Goal: Task Accomplishment & Management: Manage account settings

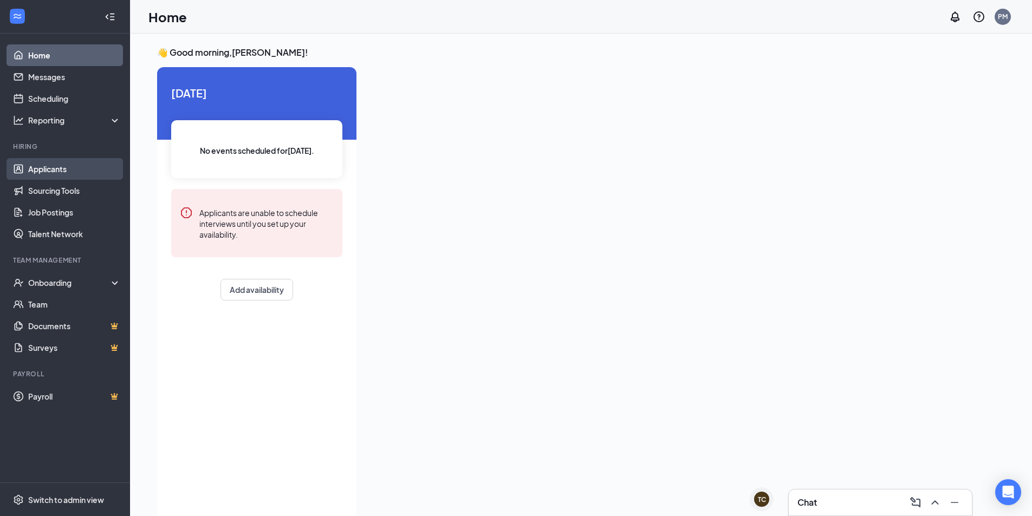
click at [69, 166] on link "Applicants" at bounding box center [74, 169] width 93 height 22
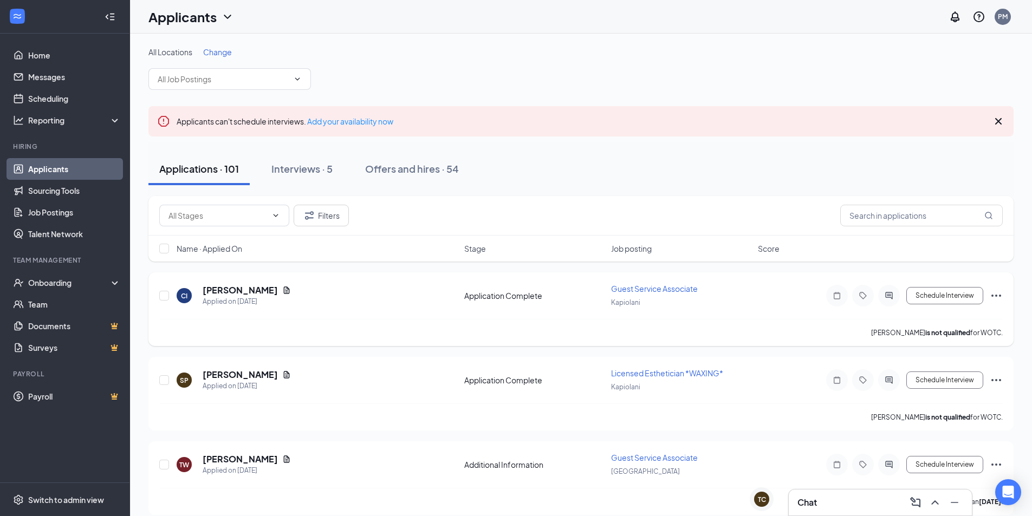
click at [676, 289] on span "Guest Service Associate" at bounding box center [654, 289] width 87 height 10
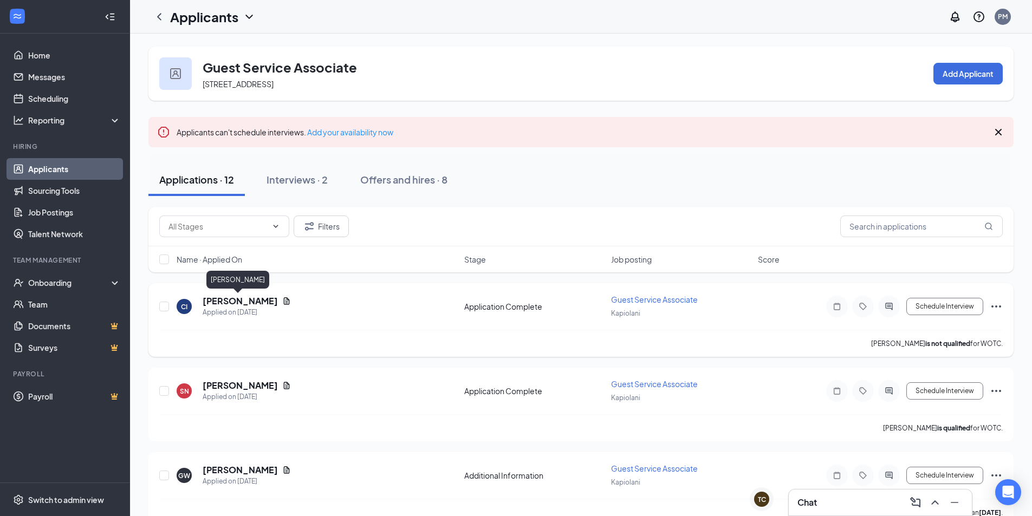
click at [251, 303] on h5 "[PERSON_NAME]" at bounding box center [240, 301] width 75 height 12
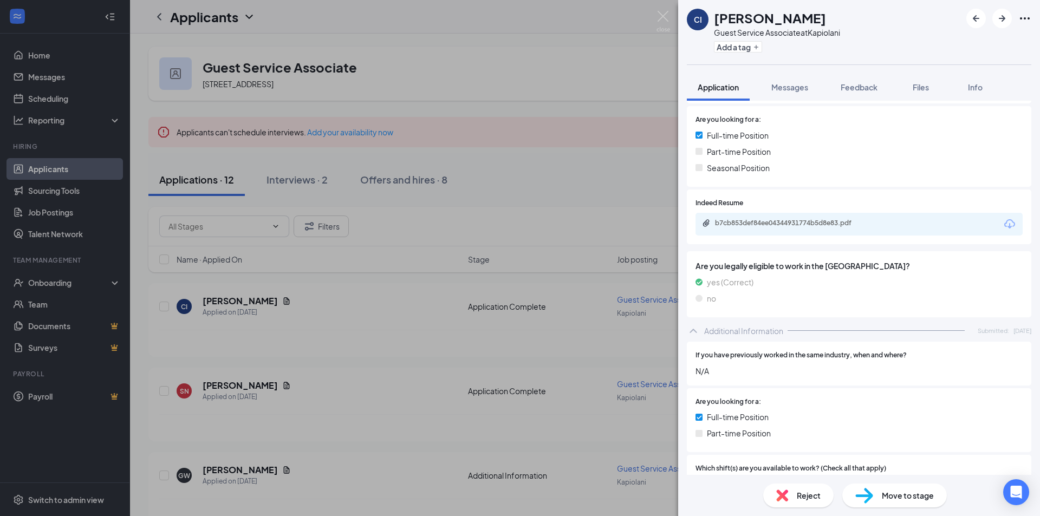
scroll to position [180, 0]
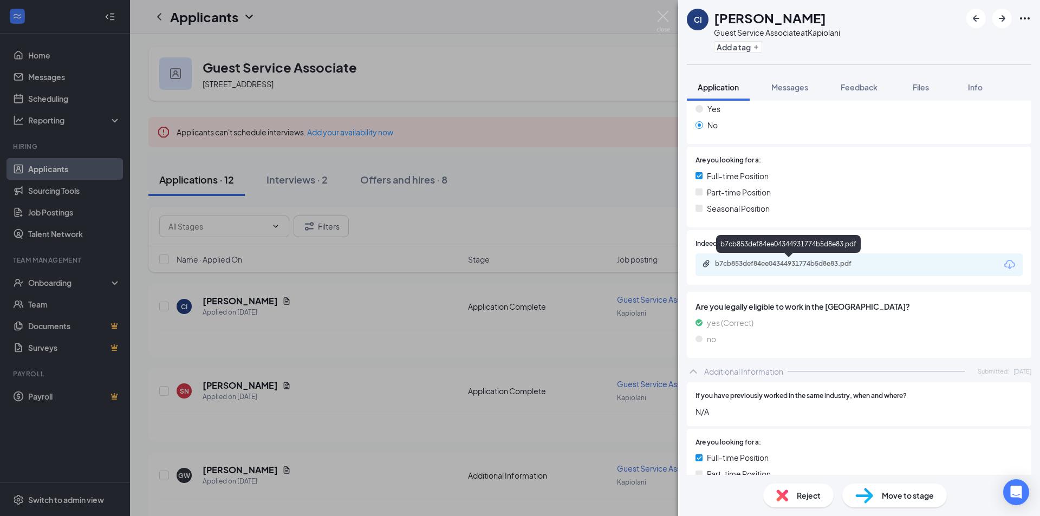
click at [783, 265] on div "b7cb853def84ee04344931774b5d8e83.pdf" at bounding box center [791, 263] width 152 height 9
click at [549, 179] on div "CI [PERSON_NAME] Guest Service Associate at [GEOGRAPHIC_DATA] Add a tag Applica…" at bounding box center [520, 258] width 1040 height 516
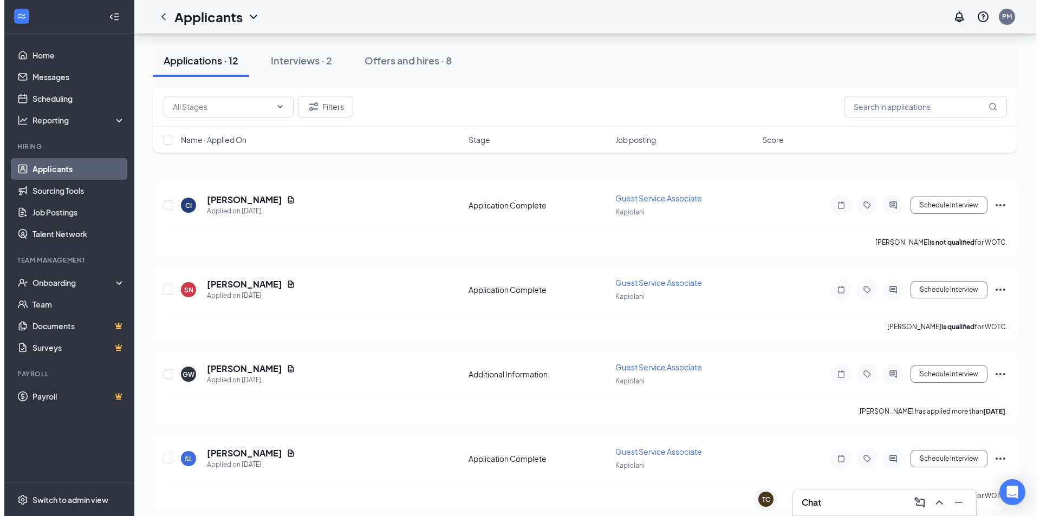
scroll to position [163, 0]
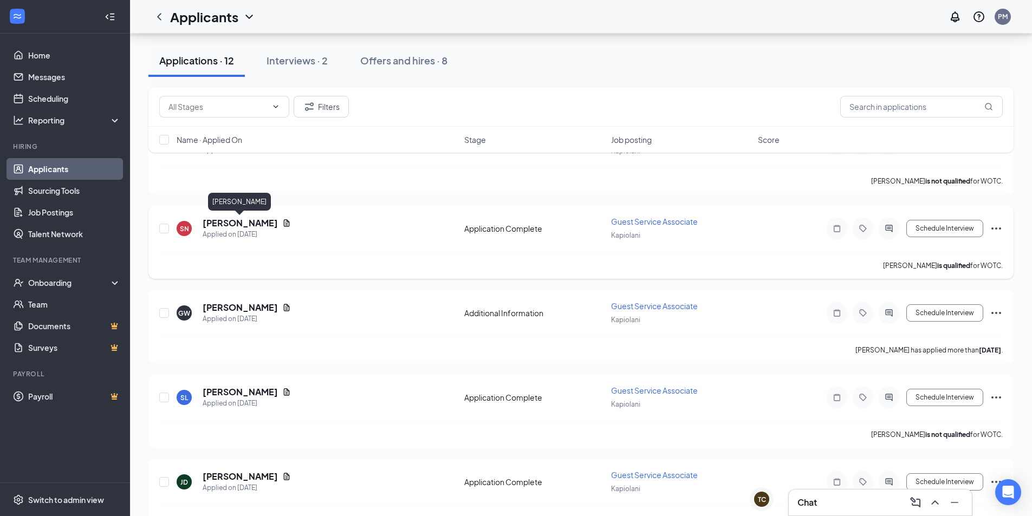
click at [258, 220] on h5 "[PERSON_NAME]" at bounding box center [240, 223] width 75 height 12
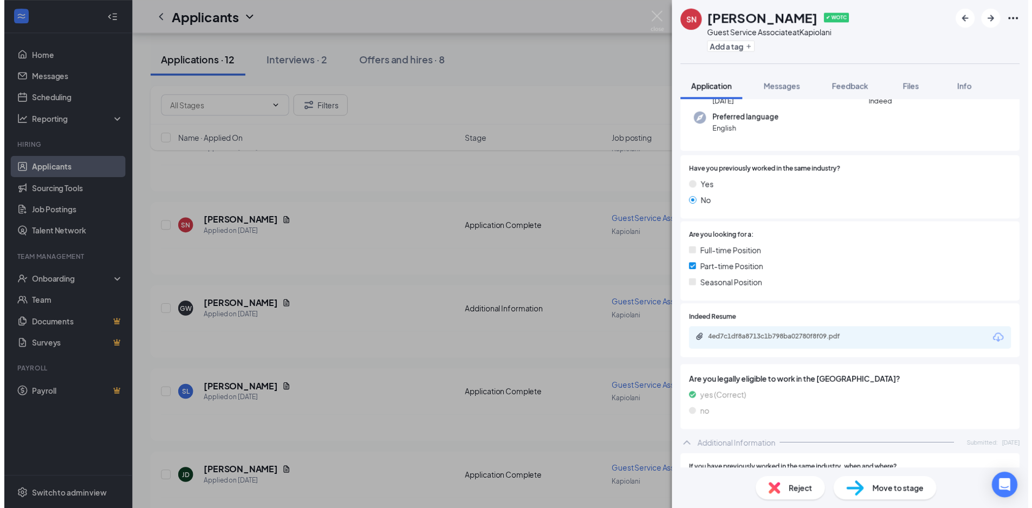
scroll to position [108, 0]
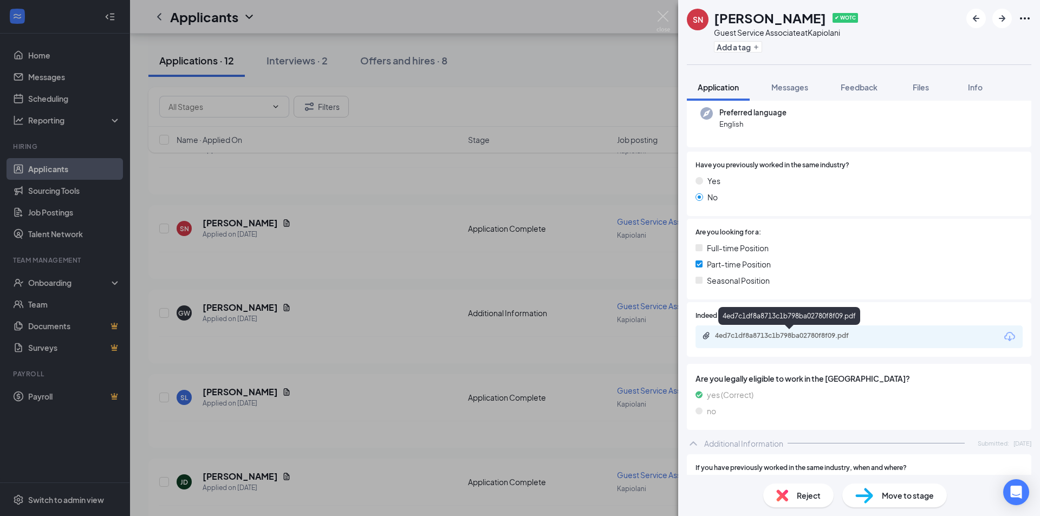
click at [807, 336] on div "4ed7c1df8a8713c1b798ba02780f8f09.pdf" at bounding box center [791, 336] width 152 height 9
click at [442, 125] on div "SN [PERSON_NAME] ✔ WOTC Guest Service Associate at [GEOGRAPHIC_DATA] Add a tag …" at bounding box center [520, 258] width 1040 height 516
click at [452, 259] on div "[PERSON_NAME] is qualified for WOTC." at bounding box center [585, 265] width 852 height 27
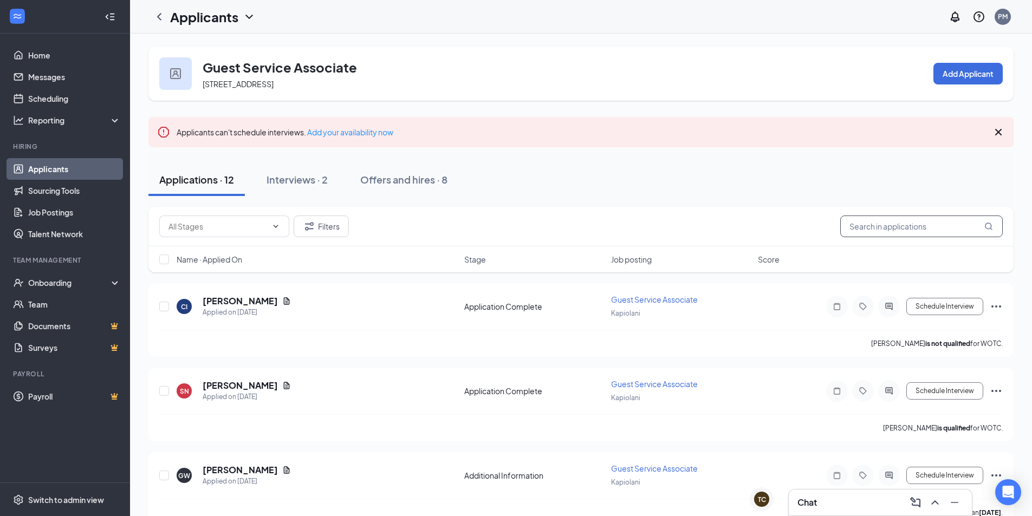
click at [878, 225] on input "text" at bounding box center [921, 227] width 163 height 22
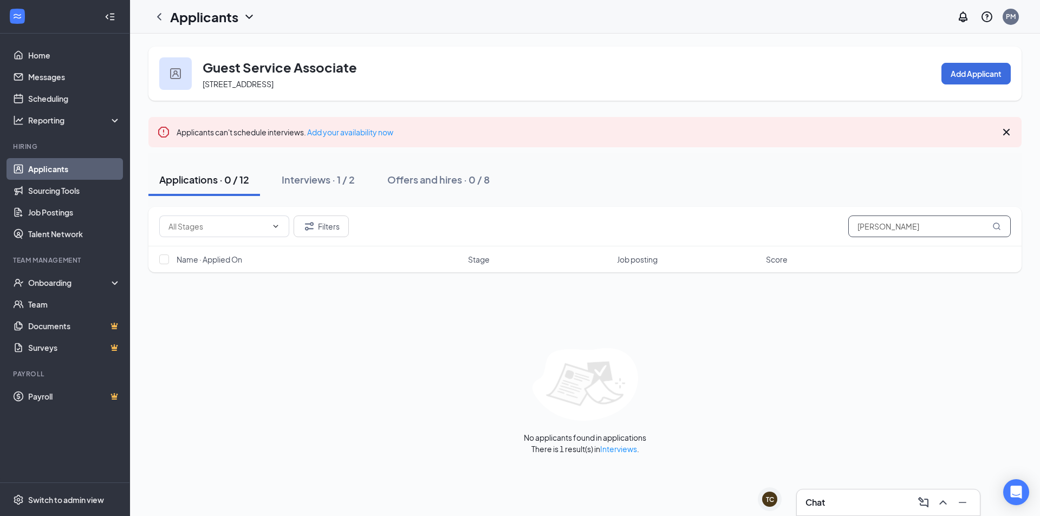
drag, startPoint x: 905, startPoint y: 225, endPoint x: 855, endPoint y: 208, distance: 52.3
click at [855, 208] on div "Filters [PERSON_NAME]" at bounding box center [584, 227] width 873 height 40
type input "y"
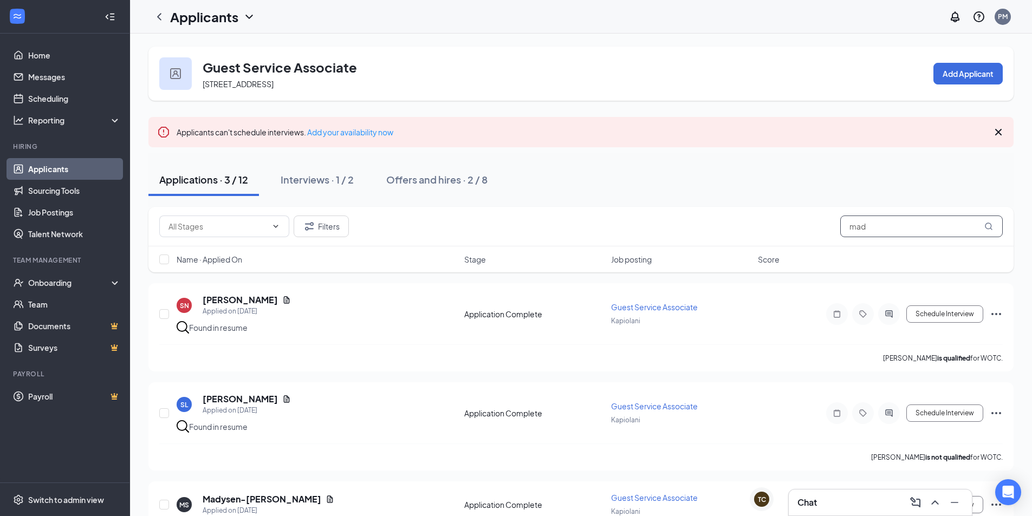
scroll to position [54, 0]
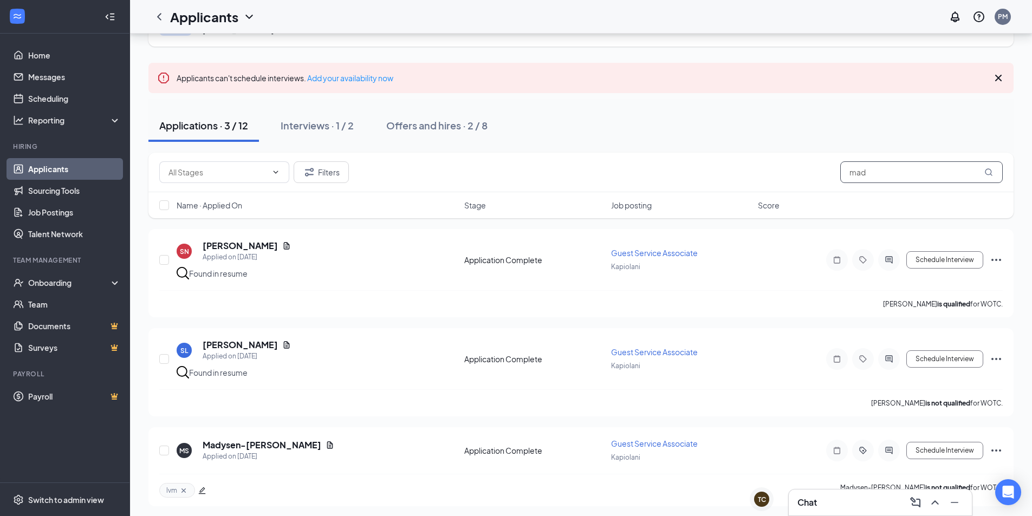
click at [952, 176] on input "mad" at bounding box center [921, 172] width 163 height 22
type input "m"
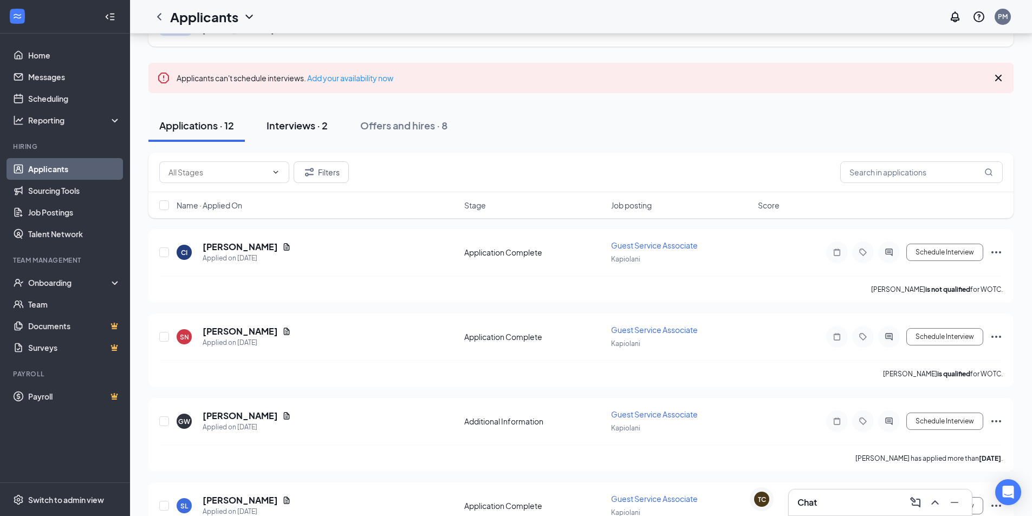
click at [327, 126] on div "Interviews · 2" at bounding box center [297, 126] width 61 height 14
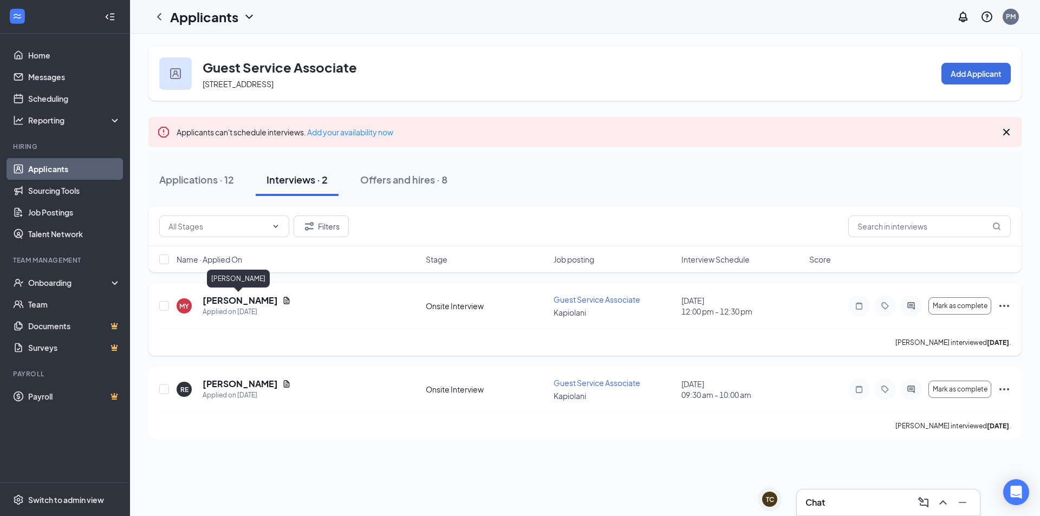
click at [251, 296] on h5 "[PERSON_NAME]" at bounding box center [240, 301] width 75 height 12
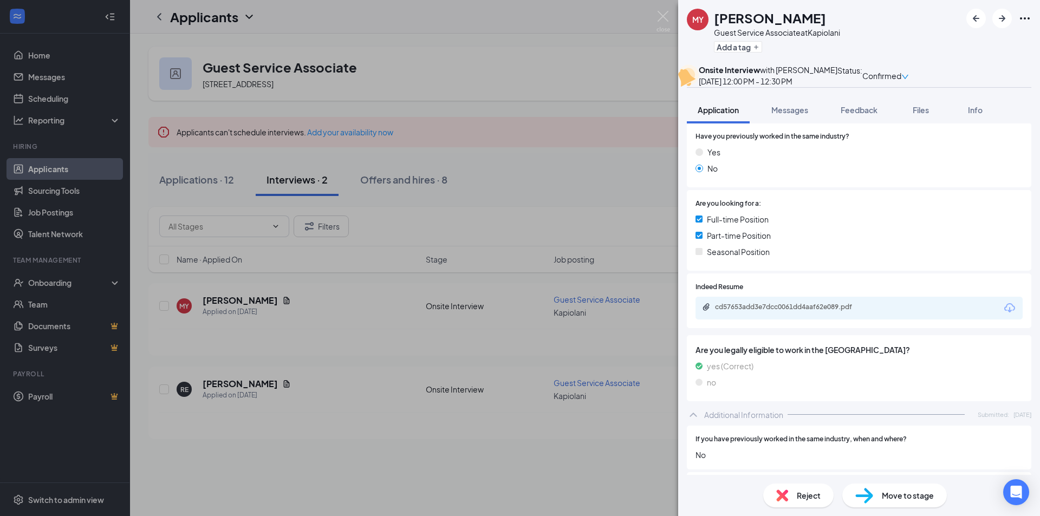
scroll to position [163, 0]
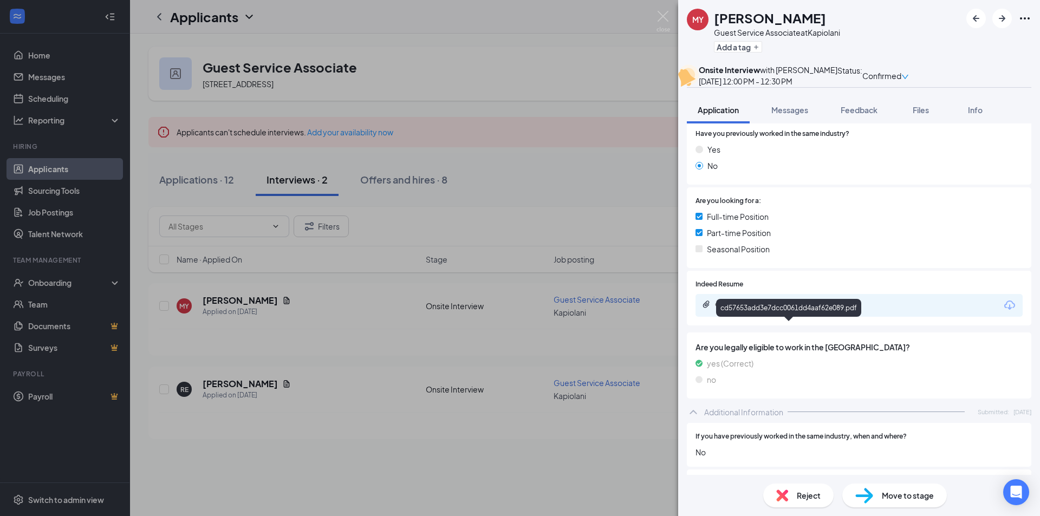
click at [821, 309] on div "cd57653add3e7dcc0061dd4aaf62e089.pdf" at bounding box center [791, 304] width 152 height 9
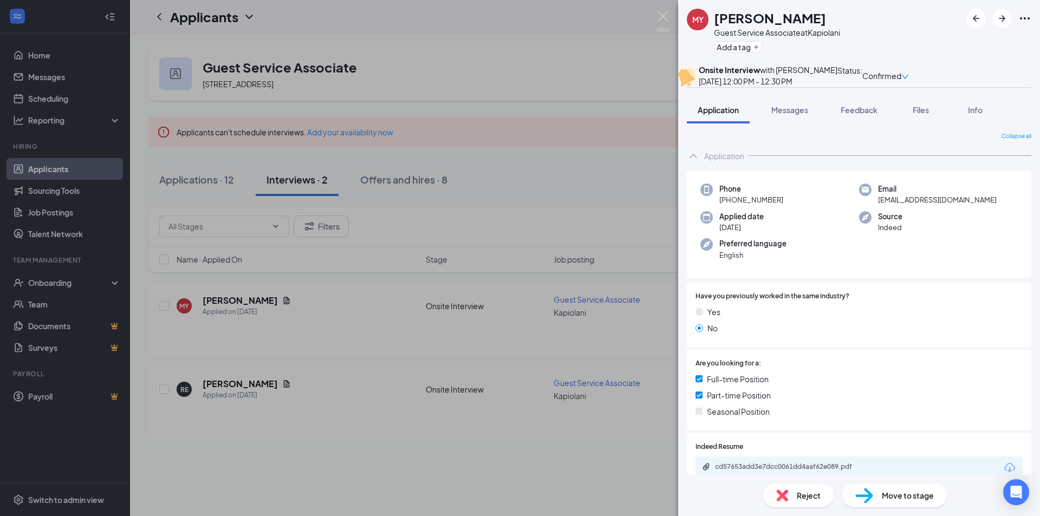
scroll to position [108, 0]
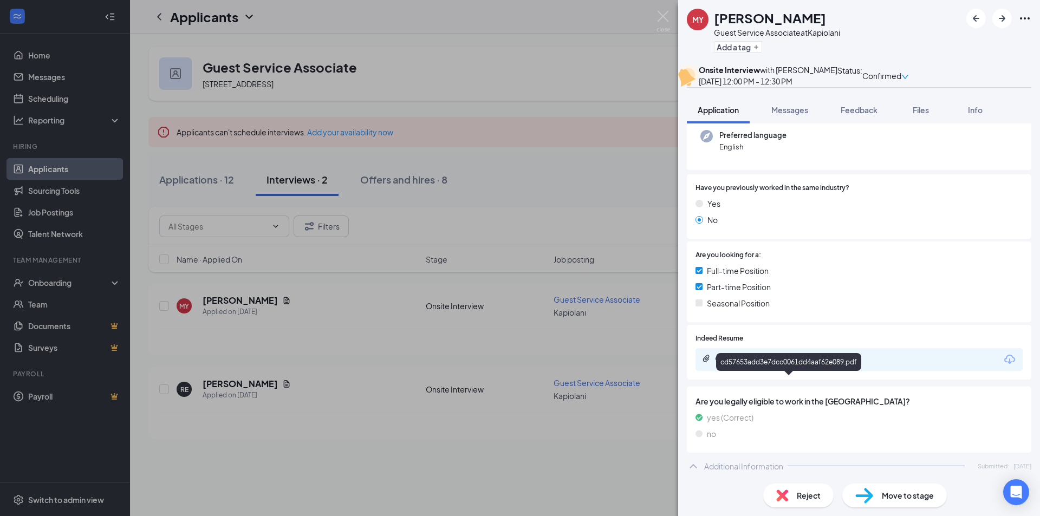
click at [771, 363] on div "cd57653add3e7dcc0061dd4aaf62e089.pdf" at bounding box center [791, 358] width 152 height 9
